Goal: Register for event/course

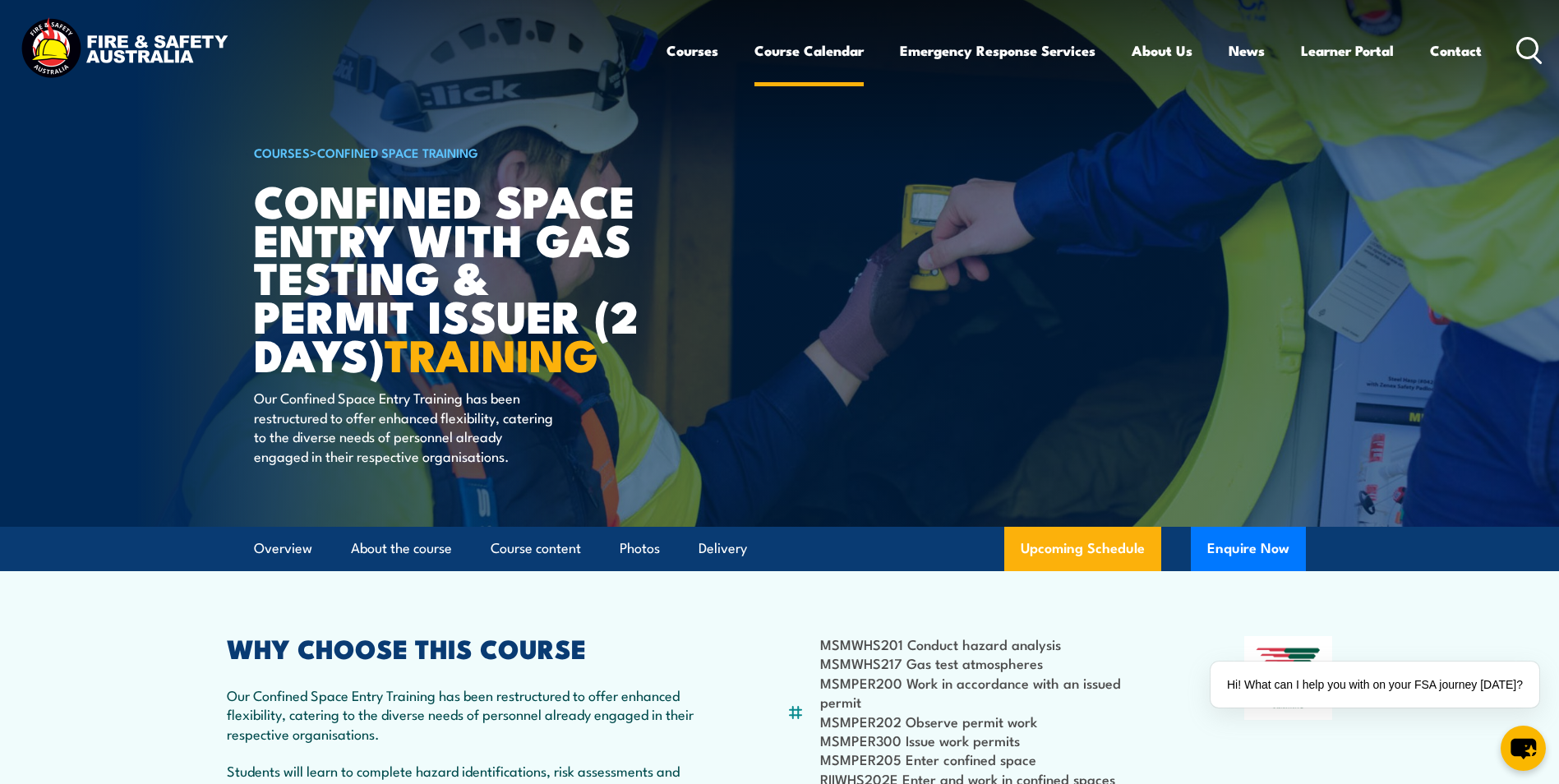
click at [820, 59] on link "Course Calendar" at bounding box center [809, 50] width 109 height 44
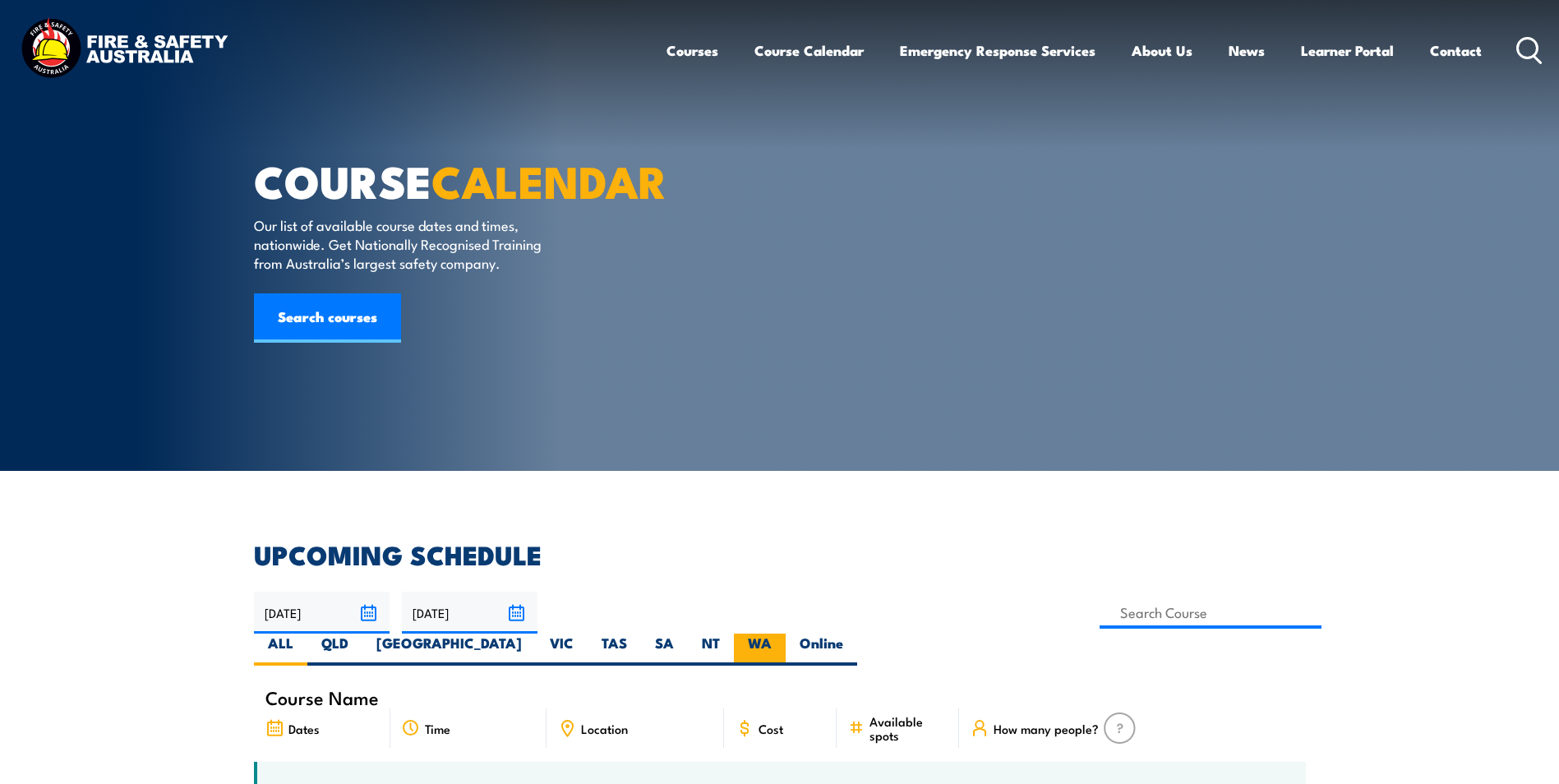
click at [785, 633] on label "WA" at bounding box center [760, 649] width 52 height 32
click at [782, 633] on input "WA" at bounding box center [777, 638] width 11 height 11
radio input "true"
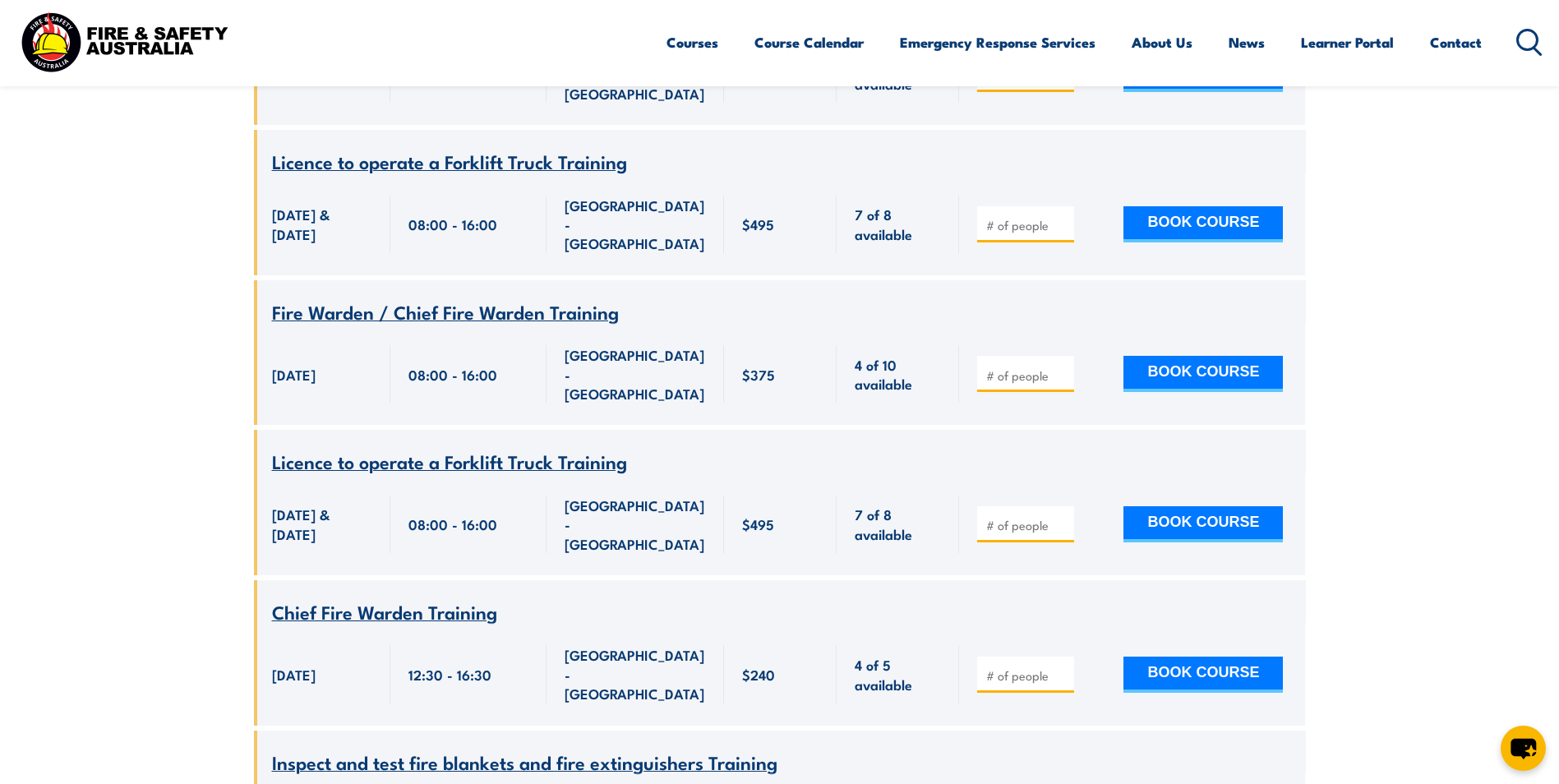
scroll to position [2678, 0]
